Goal: Task Accomplishment & Management: Complete application form

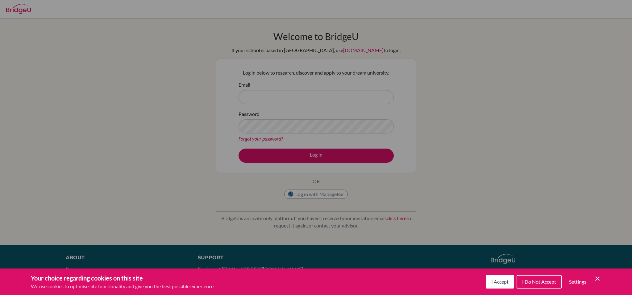
click at [510, 277] on button "I Accept" at bounding box center [499, 282] width 28 height 14
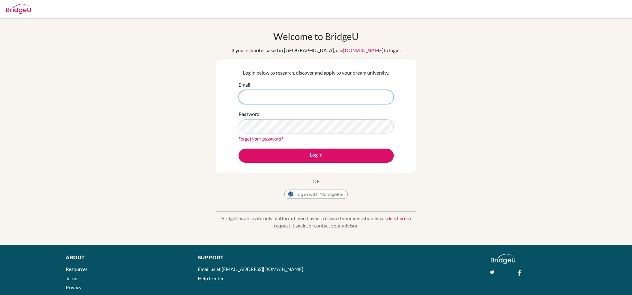
click at [300, 102] on input "Email" at bounding box center [315, 97] width 155 height 14
type input "[EMAIL_ADDRESS][DOMAIN_NAME]"
click at [238, 149] on button "Log in" at bounding box center [315, 156] width 155 height 14
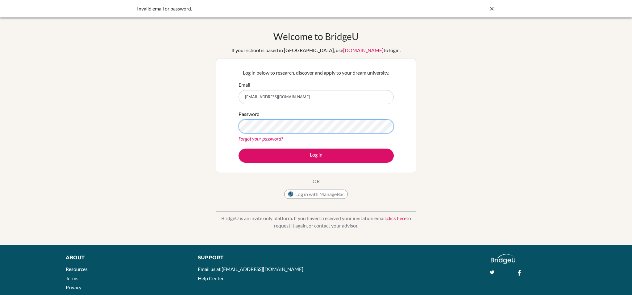
click at [238, 149] on button "Log in" at bounding box center [315, 156] width 155 height 14
